Goal: Complete application form

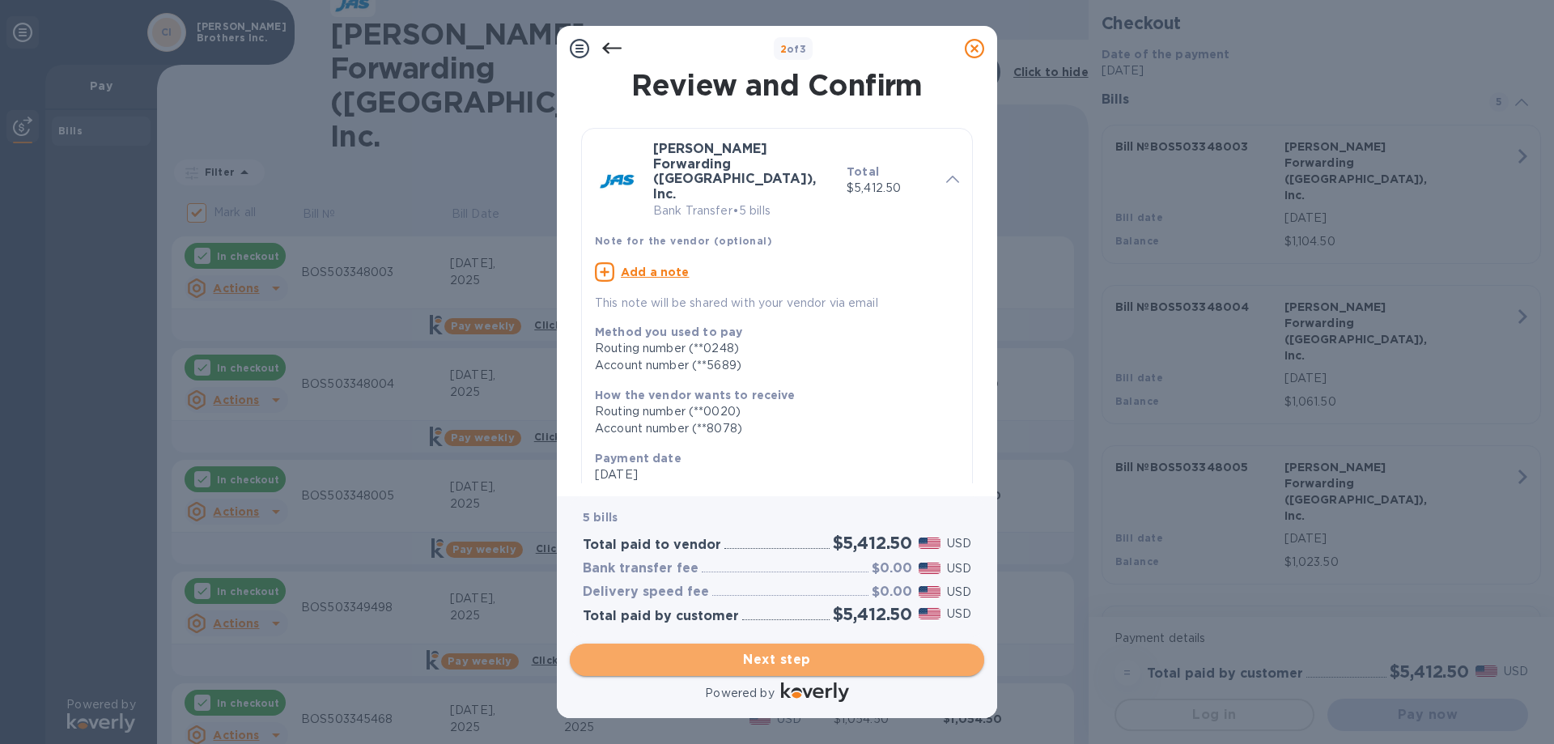
click at [788, 651] on span "Next step" at bounding box center [777, 659] width 389 height 19
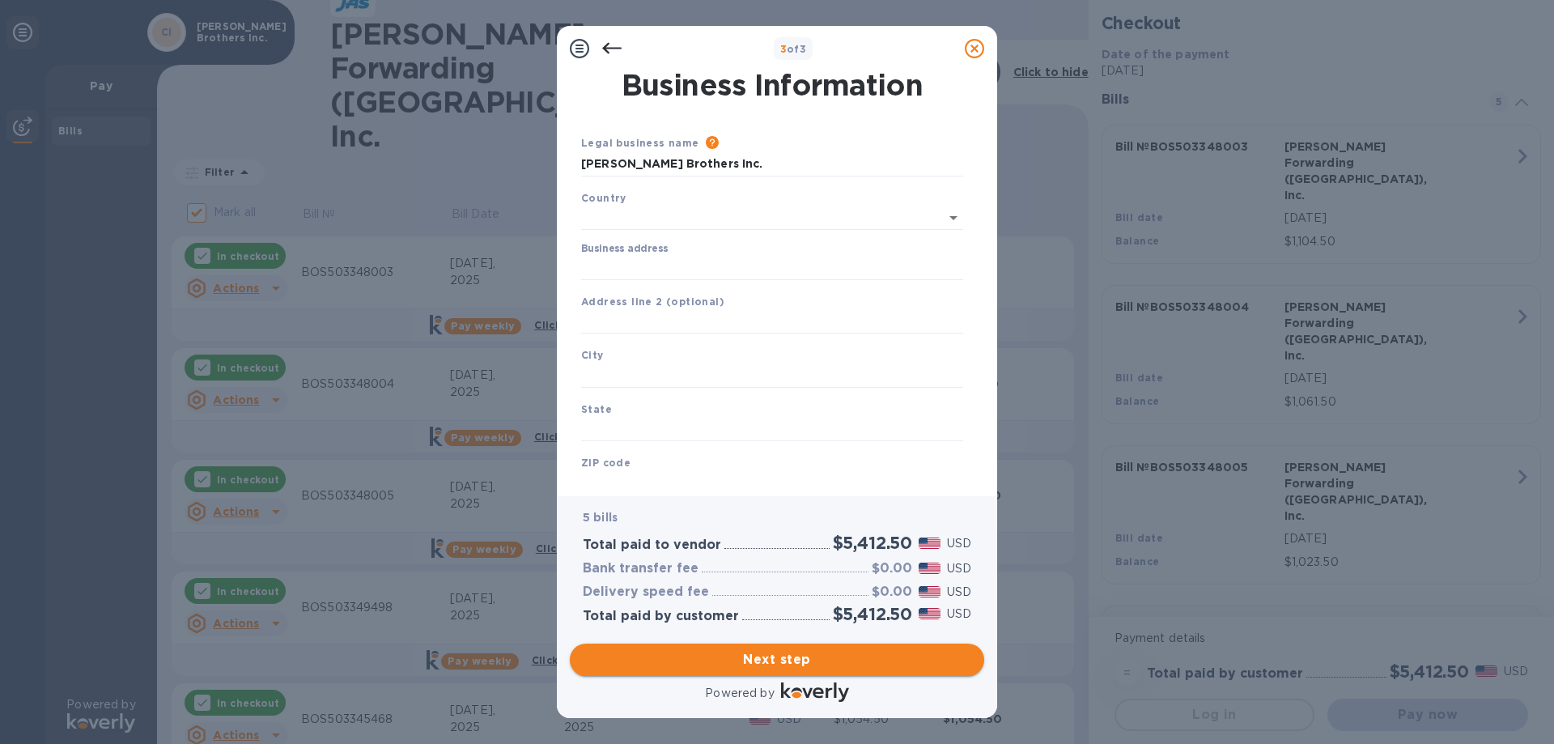
type input "[GEOGRAPHIC_DATA]"
click at [698, 249] on div "Business address" at bounding box center [772, 258] width 382 height 37
click at [700, 262] on input "Business address" at bounding box center [772, 265] width 382 height 24
type input "[STREET_ADDRESS]"
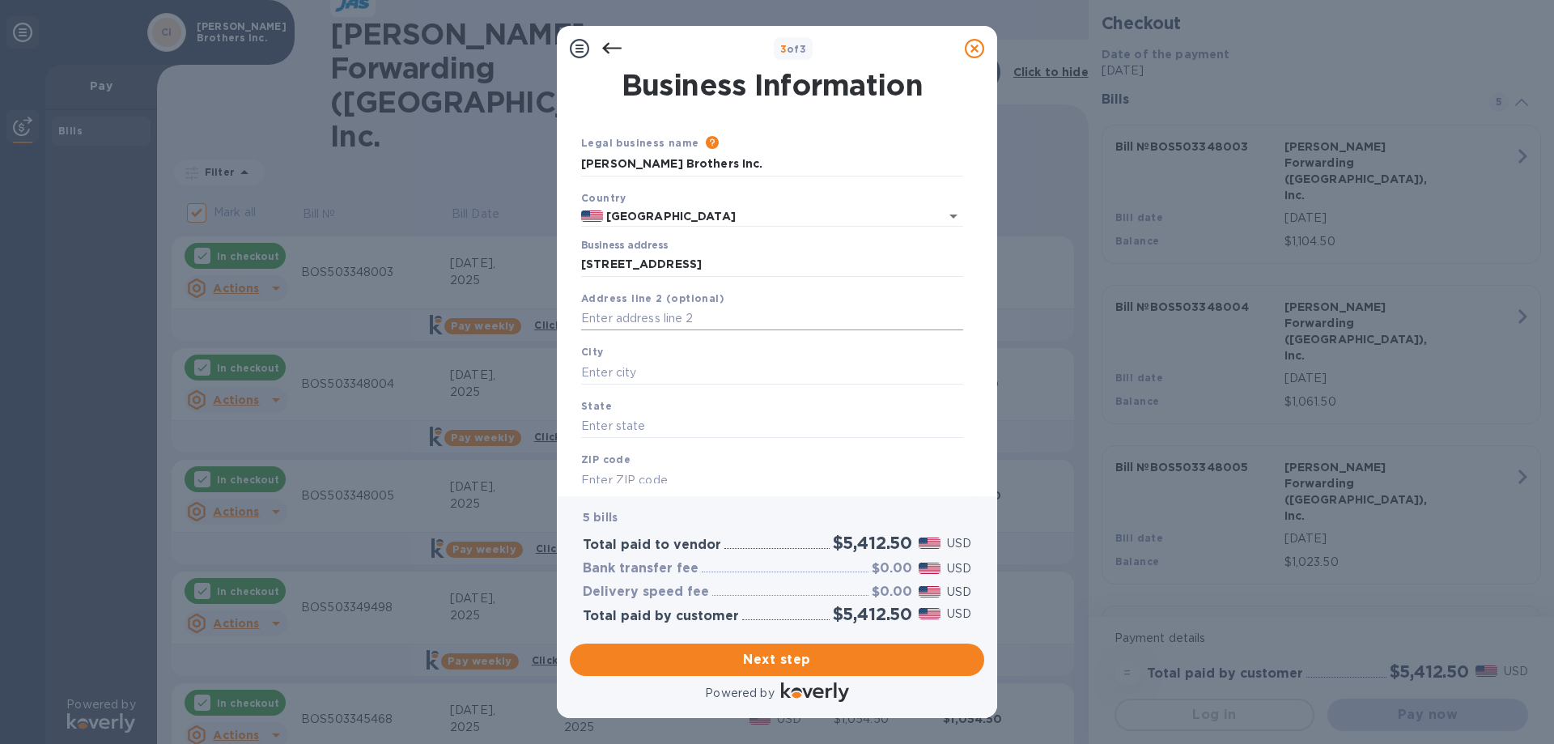
click at [701, 313] on input "text" at bounding box center [772, 319] width 382 height 24
click at [677, 367] on input "text" at bounding box center [772, 372] width 382 height 24
type input "COLLINGSWOOD"
type input "NJ"
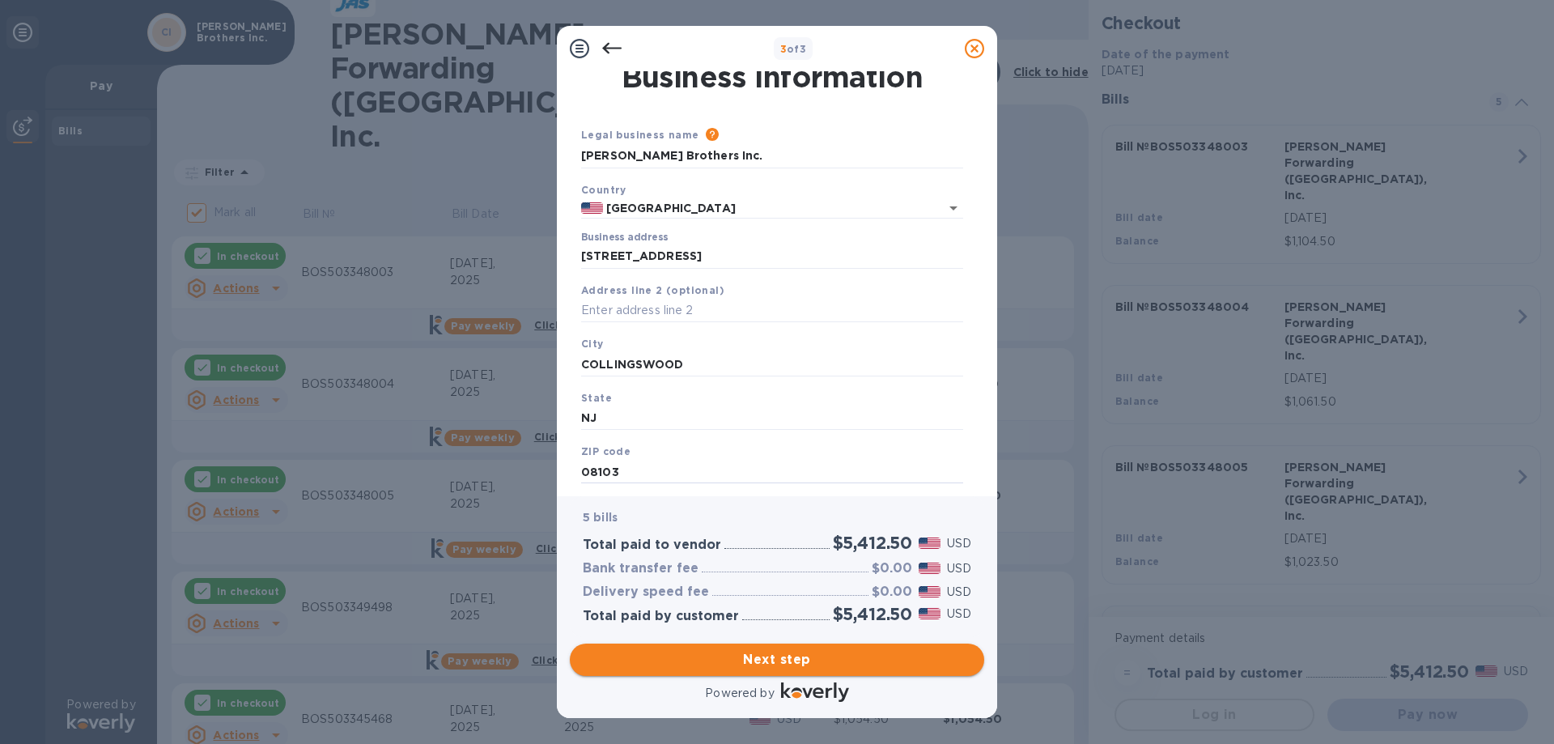
type input "08103"
click at [724, 647] on button "Next step" at bounding box center [777, 659] width 414 height 32
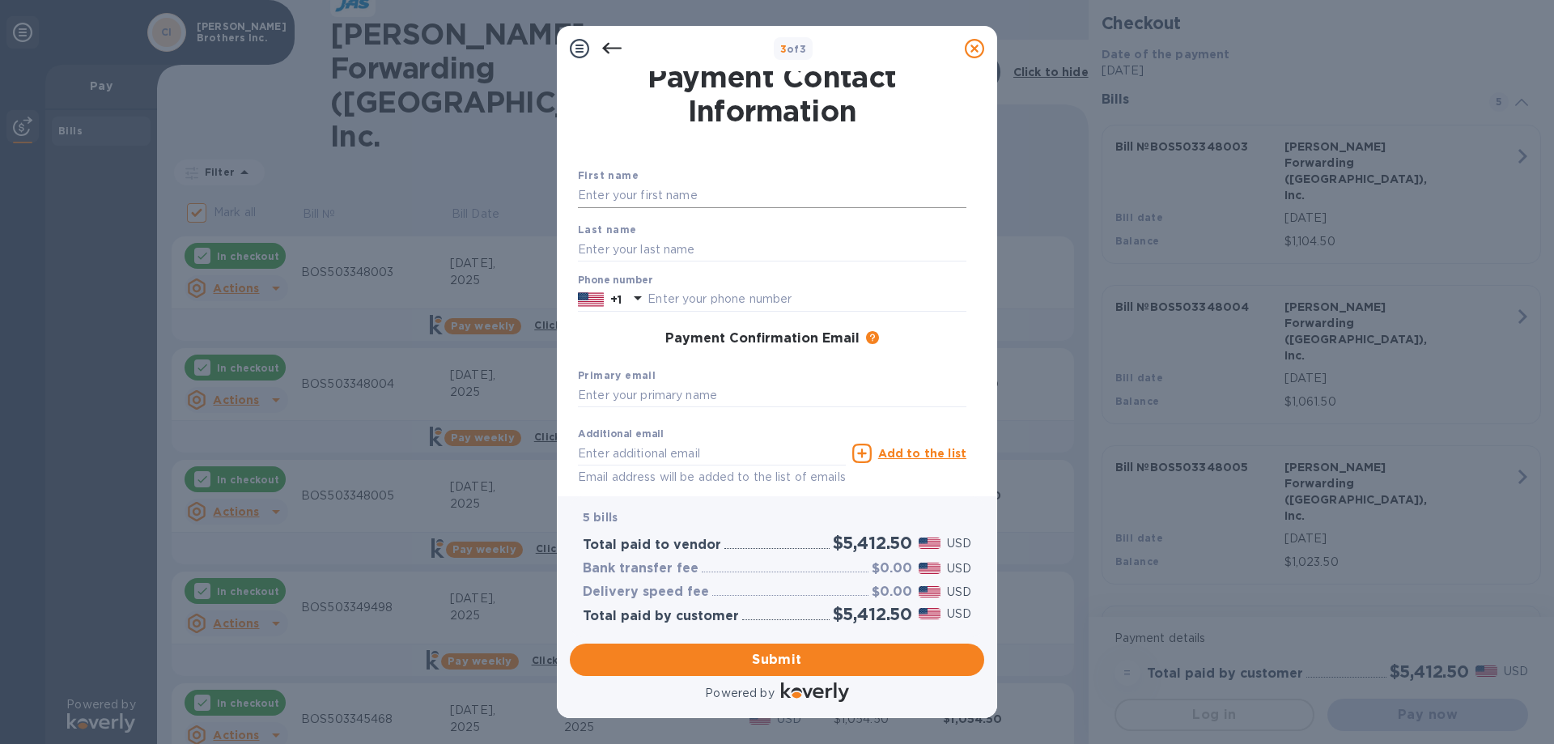
click at [759, 186] on input "text" at bounding box center [772, 196] width 389 height 24
type input "[PERSON_NAME]"
type input "8568699293"
type input "[EMAIL_ADDRESS][DOMAIN_NAME]"
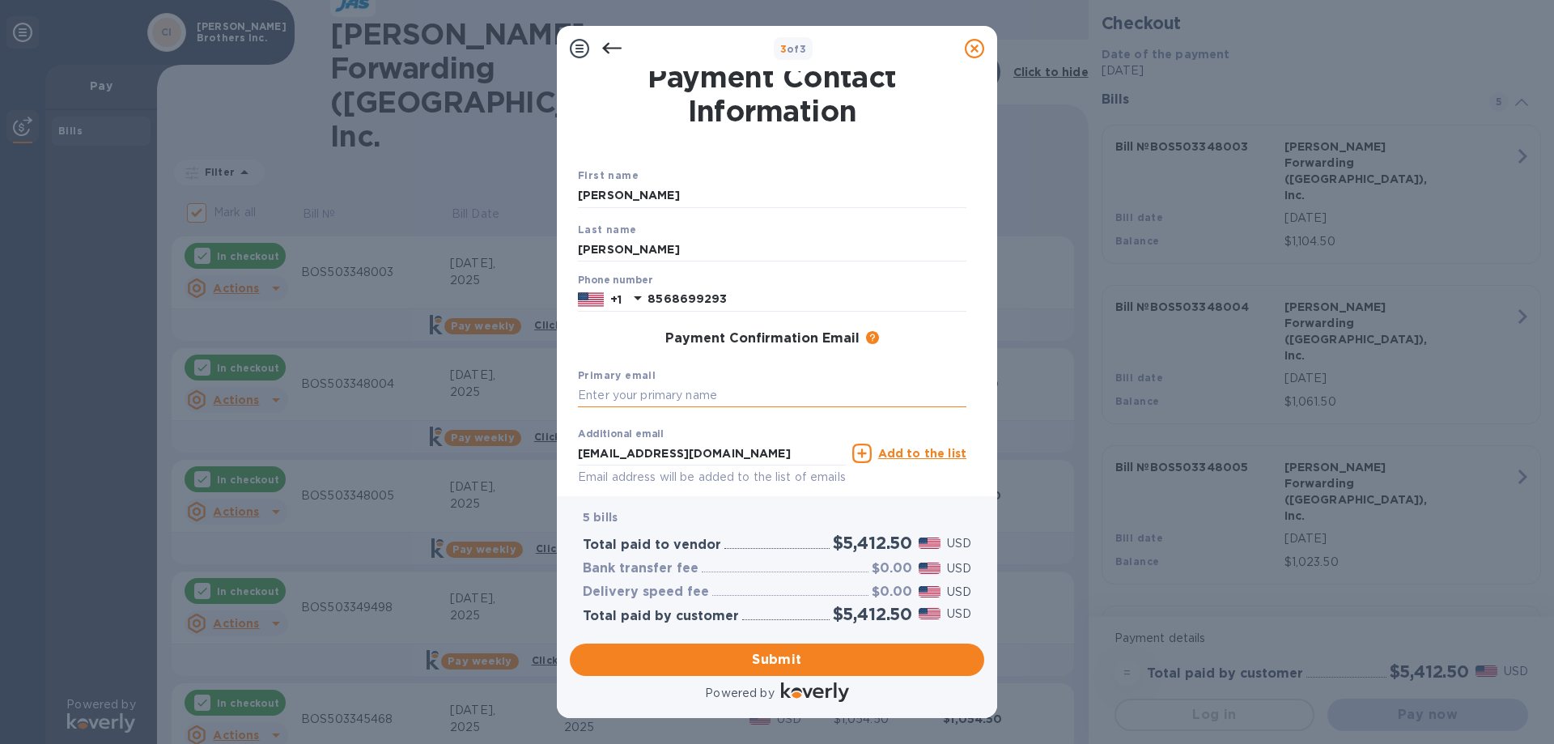
click at [702, 403] on input "text" at bounding box center [772, 396] width 389 height 24
type input "[EMAIL_ADDRESS][DOMAIN_NAME]"
click at [688, 656] on span "Submit" at bounding box center [777, 659] width 389 height 19
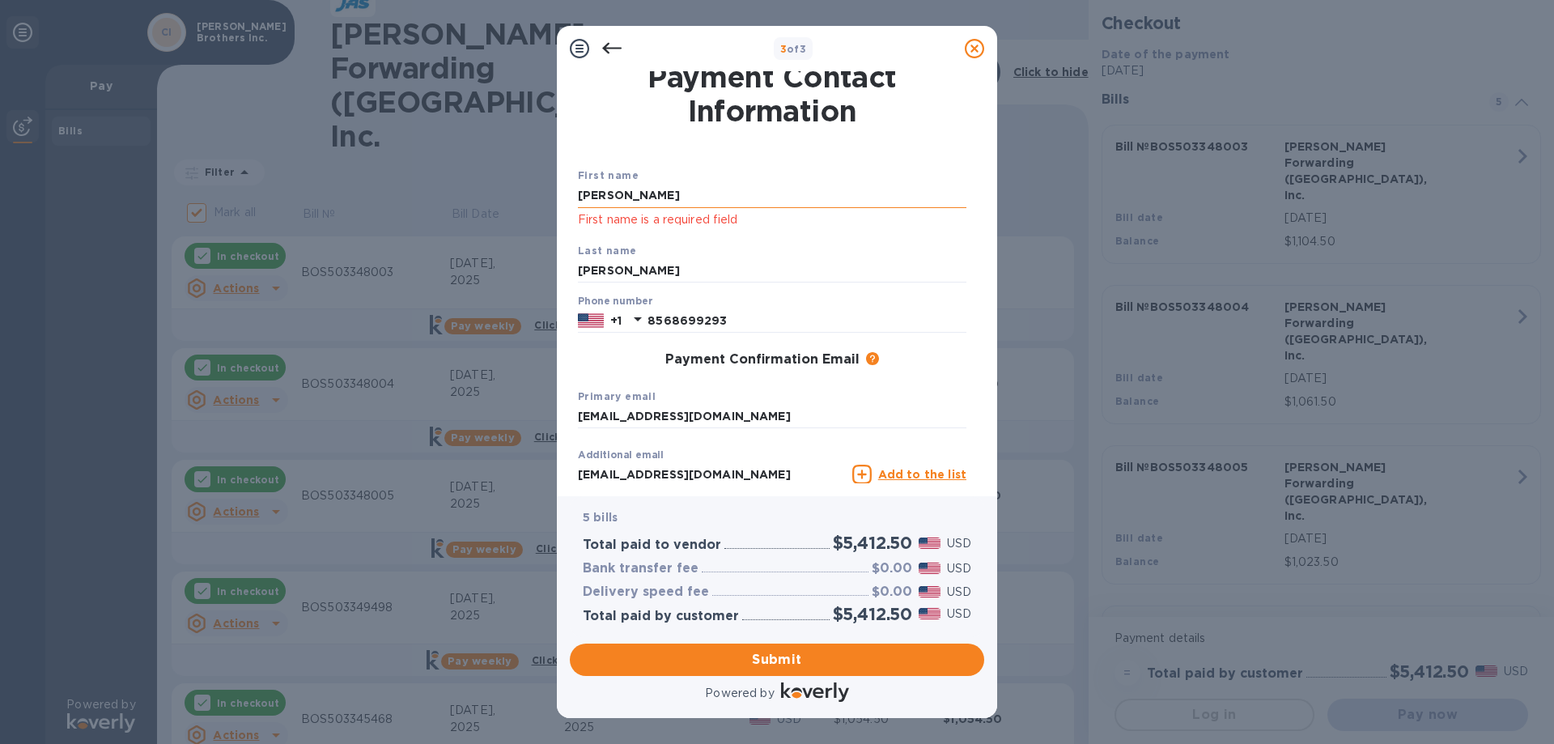
click at [720, 191] on input "[PERSON_NAME]" at bounding box center [772, 196] width 389 height 24
type input "[PERSON_NAME]"
click at [795, 654] on span "Submit" at bounding box center [777, 659] width 389 height 19
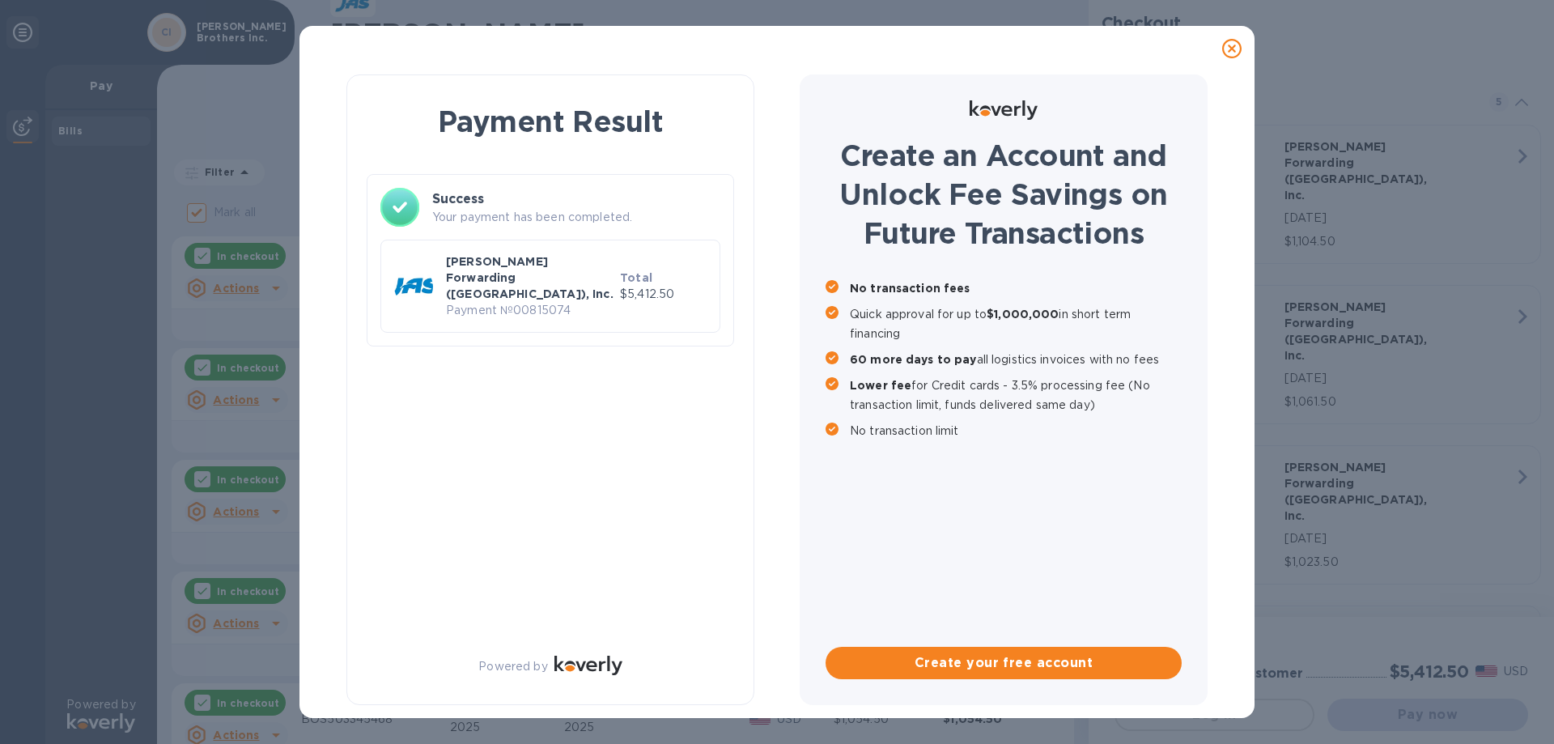
checkbox input "false"
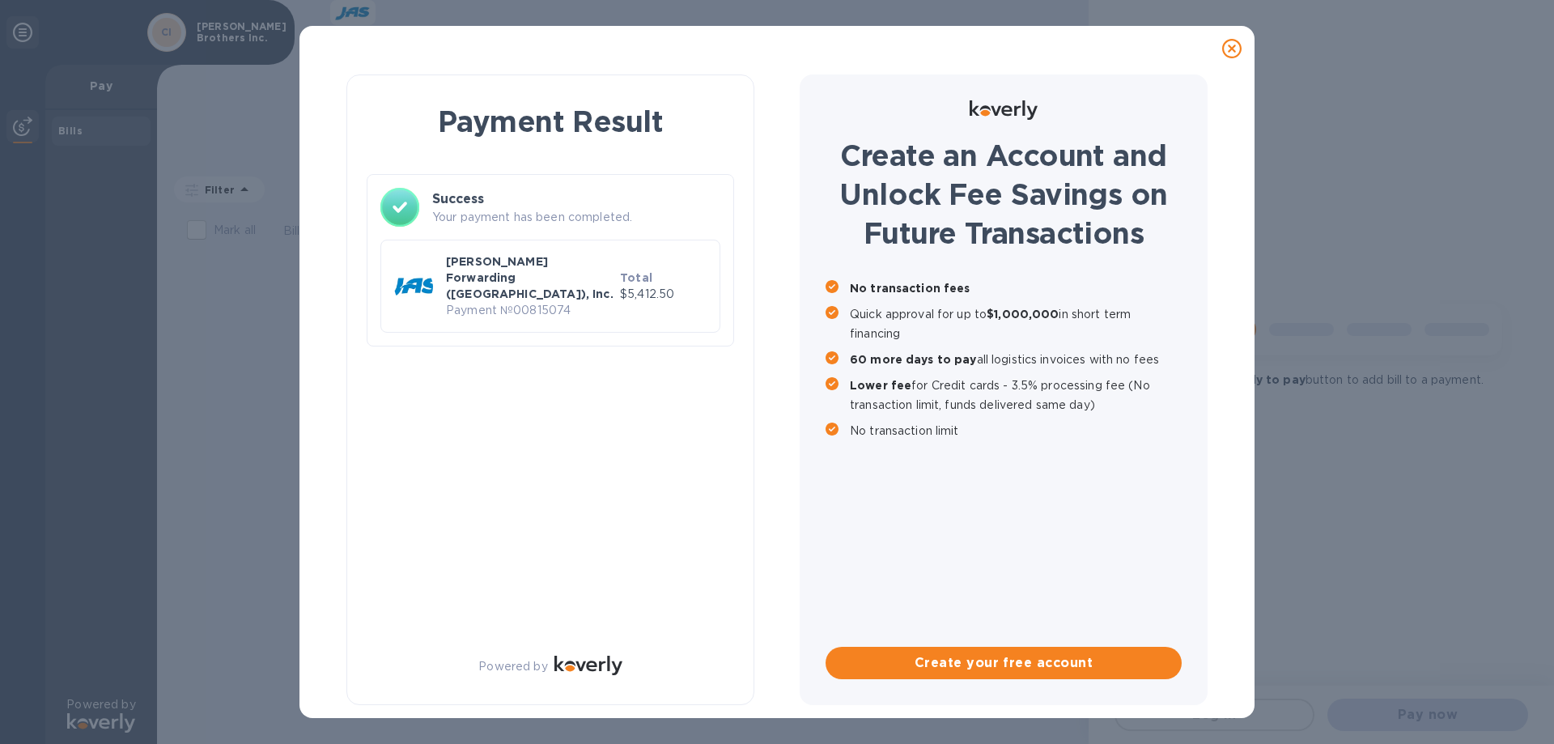
scroll to position [0, 0]
